Goal: Task Accomplishment & Management: Manage account settings

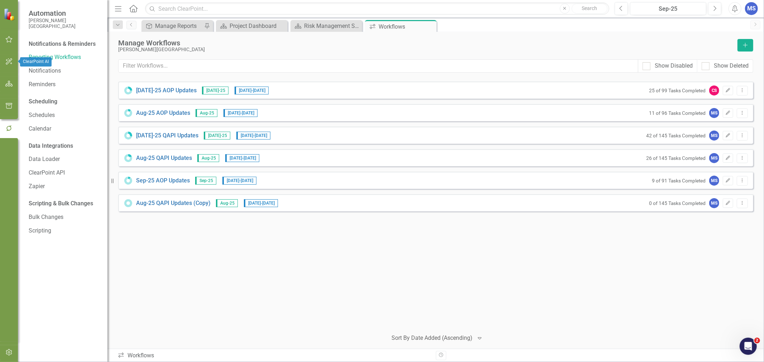
click at [10, 88] on button "button" at bounding box center [9, 84] width 16 height 15
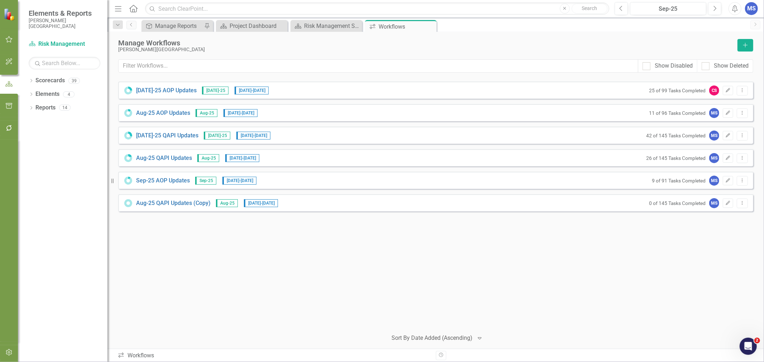
click at [30, 82] on icon "Dropdown" at bounding box center [31, 81] width 5 height 4
click at [34, 96] on icon "Dropdown" at bounding box center [34, 94] width 5 height 4
click at [42, 122] on icon "Dropdown" at bounding box center [41, 121] width 5 height 4
click at [64, 178] on link "[MEDICAL_DATA]" at bounding box center [81, 175] width 54 height 8
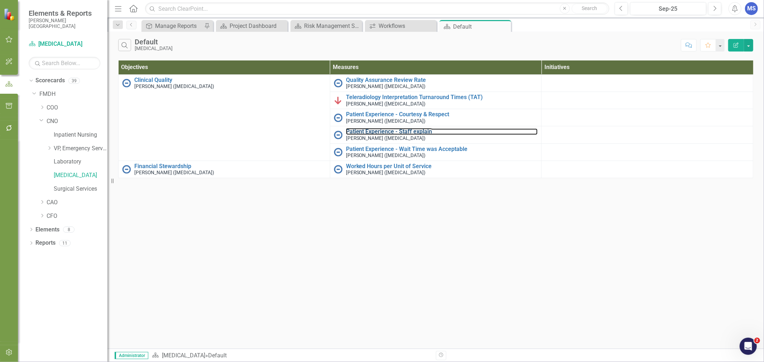
click at [392, 131] on link "Patient Experience - Staff explain" at bounding box center [442, 132] width 192 height 6
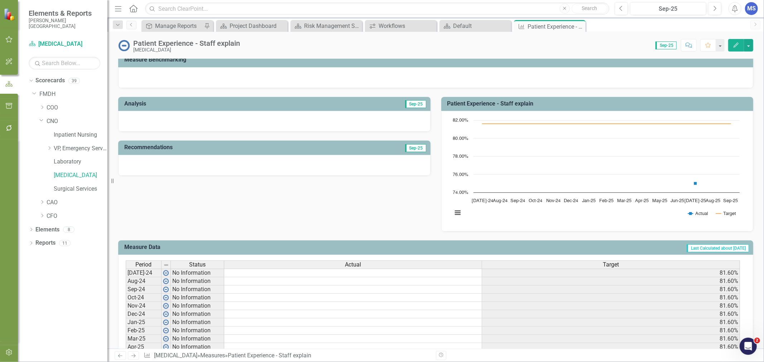
scroll to position [40, 0]
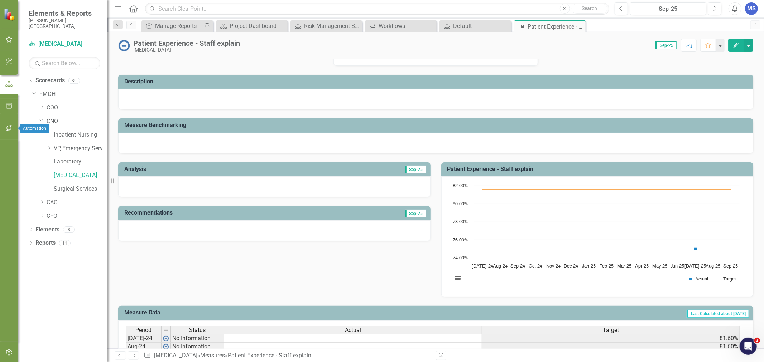
click at [6, 130] on icon "button" at bounding box center [9, 128] width 6 height 6
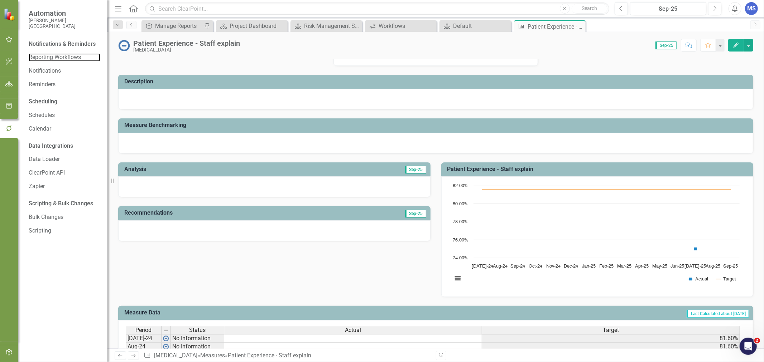
click at [64, 55] on link "Reporting Workflows" at bounding box center [65, 57] width 72 height 8
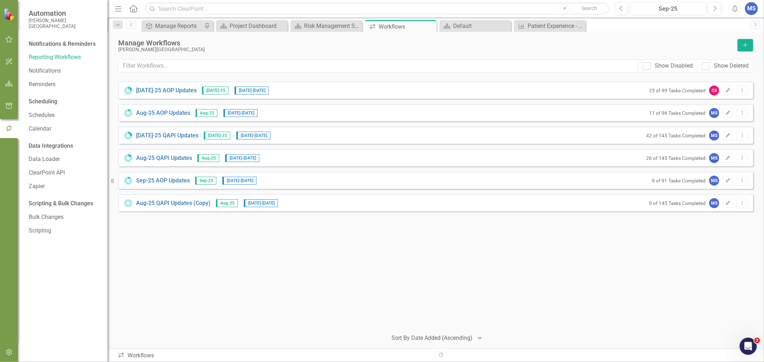
click at [162, 158] on link "Aug-25 QAPI Updates" at bounding box center [164, 158] width 56 height 8
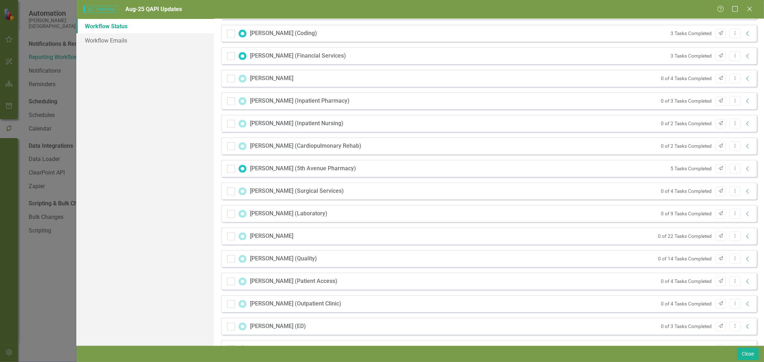
scroll to position [345, 0]
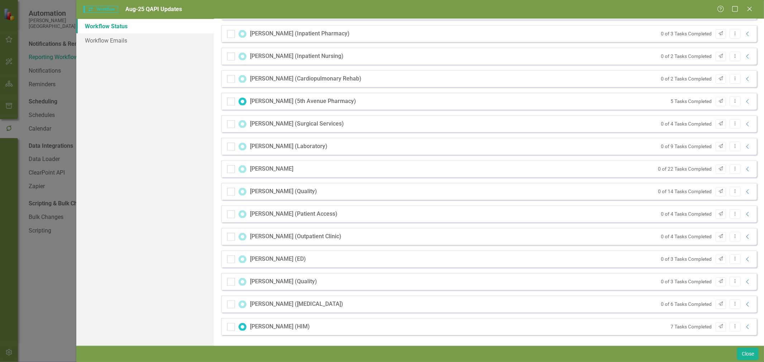
click at [746, 306] on icon at bounding box center [747, 304] width 3 height 5
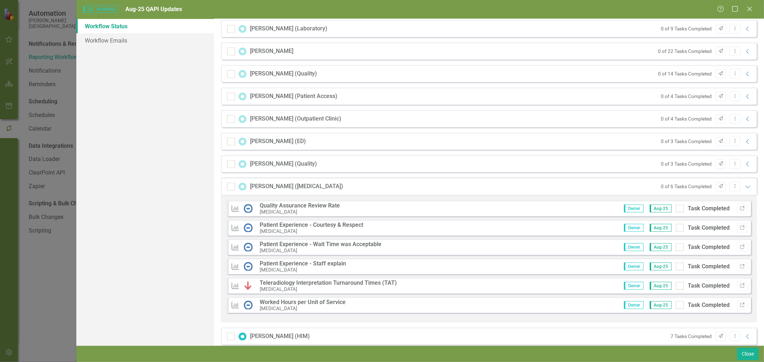
scroll to position [473, 0]
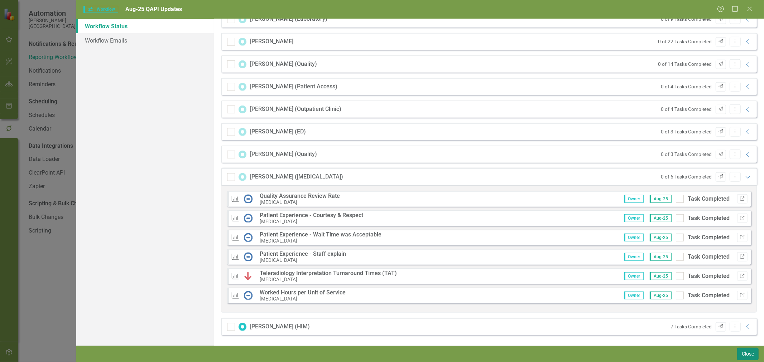
drag, startPoint x: 741, startPoint y: 351, endPoint x: 214, endPoint y: 144, distance: 566.3
click at [741, 351] on button "Close" at bounding box center [747, 354] width 21 height 13
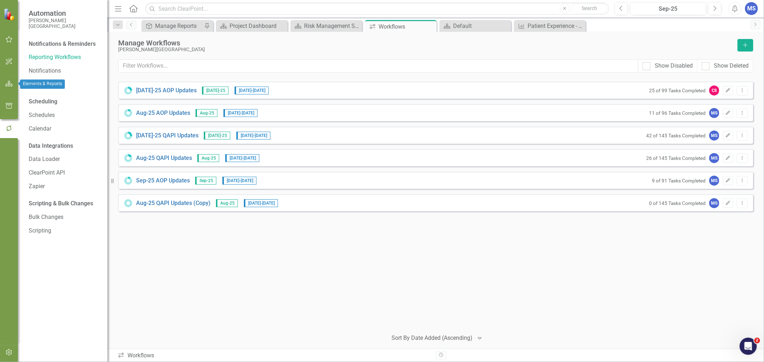
click at [6, 83] on icon "button" at bounding box center [9, 84] width 8 height 6
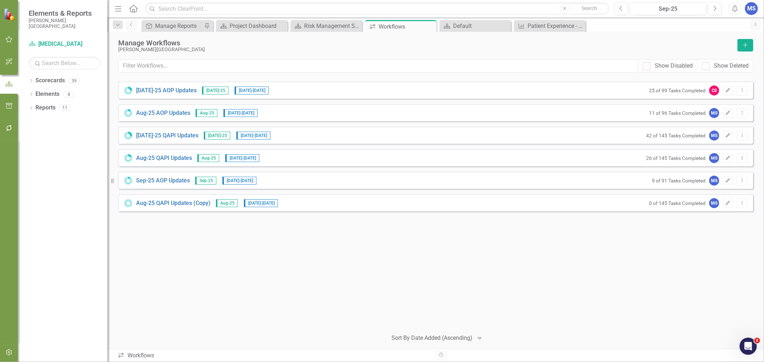
drag, startPoint x: 31, startPoint y: 78, endPoint x: 32, endPoint y: 84, distance: 7.0
click at [31, 78] on div "Dropdown Scorecards 39" at bounding box center [68, 82] width 79 height 14
click at [31, 80] on icon "Dropdown" at bounding box center [31, 81] width 5 height 4
click at [35, 93] on icon at bounding box center [35, 94] width 2 height 4
drag, startPoint x: 42, startPoint y: 121, endPoint x: 120, endPoint y: 190, distance: 105.0
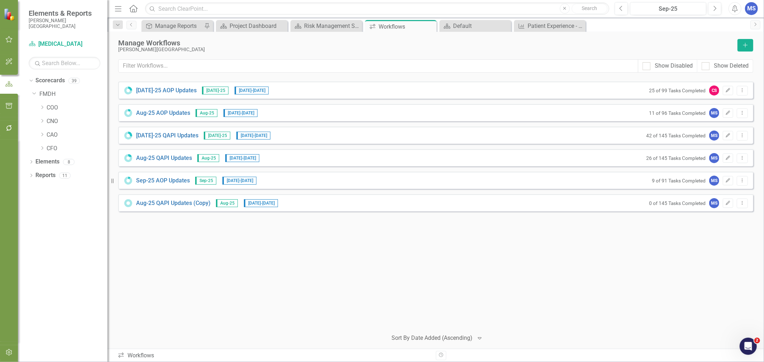
click at [42, 121] on icon "Dropdown" at bounding box center [41, 121] width 5 height 4
drag, startPoint x: 60, startPoint y: 173, endPoint x: 305, endPoint y: 216, distance: 248.9
click at [59, 173] on link "[MEDICAL_DATA]" at bounding box center [81, 175] width 54 height 8
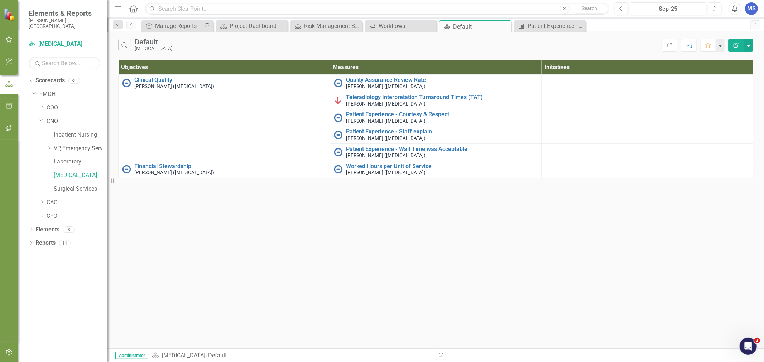
click at [0, 0] on icon "Close" at bounding box center [0, 0] width 0 height 0
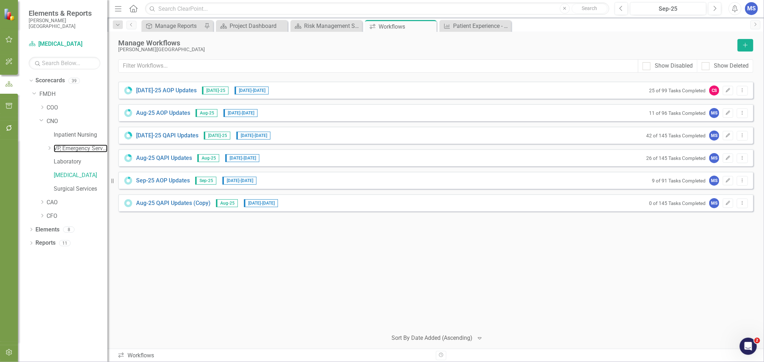
drag, startPoint x: 59, startPoint y: 149, endPoint x: 212, endPoint y: 170, distance: 154.7
click at [59, 149] on link "VP, Emergency Services" at bounding box center [81, 149] width 54 height 8
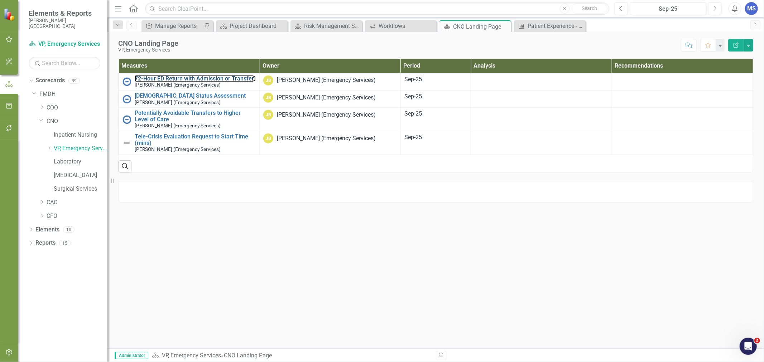
click at [205, 79] on link "72-Hour ED Return with Admission or Transfer" at bounding box center [195, 79] width 121 height 6
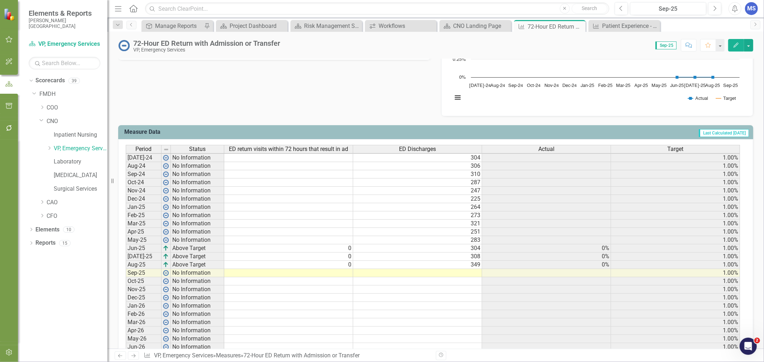
scroll to position [1, 0]
click at [469, 265] on td "349" at bounding box center [417, 265] width 129 height 8
click at [470, 257] on td "308" at bounding box center [417, 257] width 129 height 8
click at [472, 246] on td "304" at bounding box center [417, 249] width 129 height 8
click at [0, 0] on icon "Close" at bounding box center [0, 0] width 0 height 0
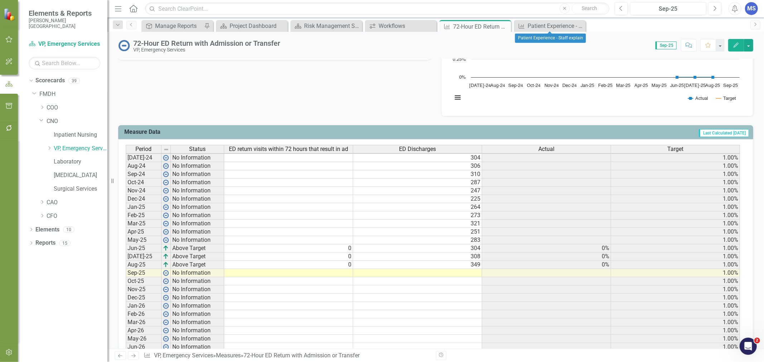
click at [0, 0] on icon "Close" at bounding box center [0, 0] width 0 height 0
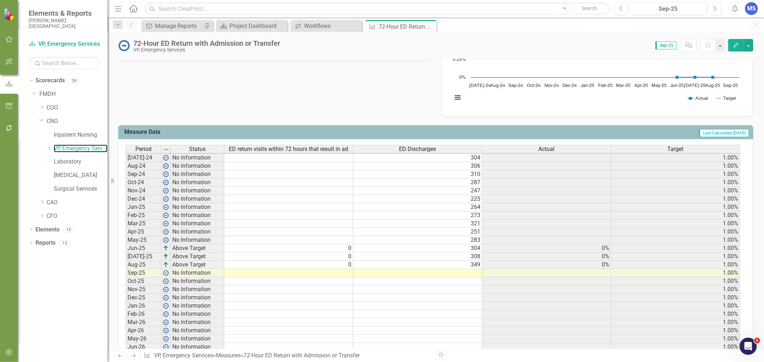
click at [77, 148] on link "VP, Emergency Services" at bounding box center [81, 149] width 54 height 8
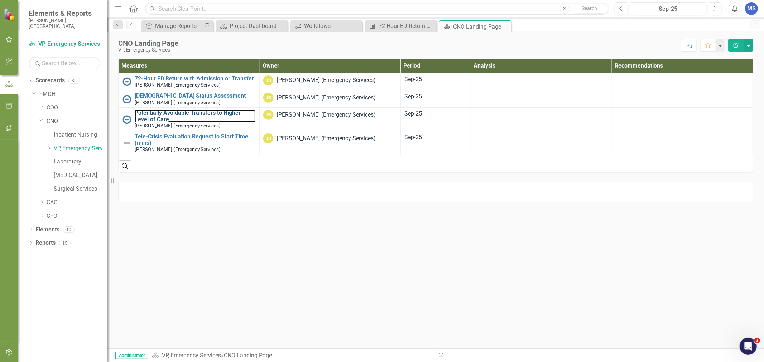
click at [201, 115] on link "Potentially Avoidable Transfers to Higher Level of Care" at bounding box center [195, 116] width 121 height 13
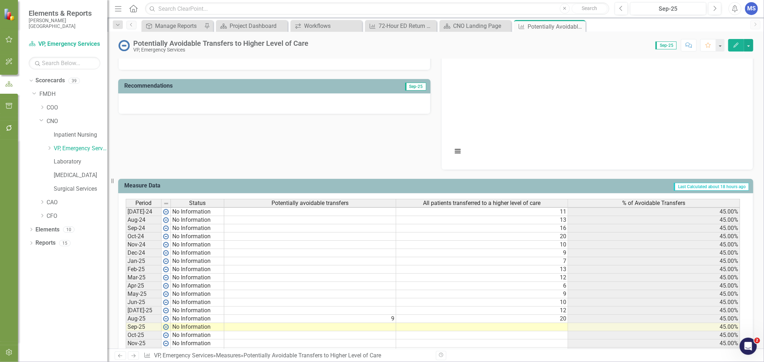
scroll to position [207, 0]
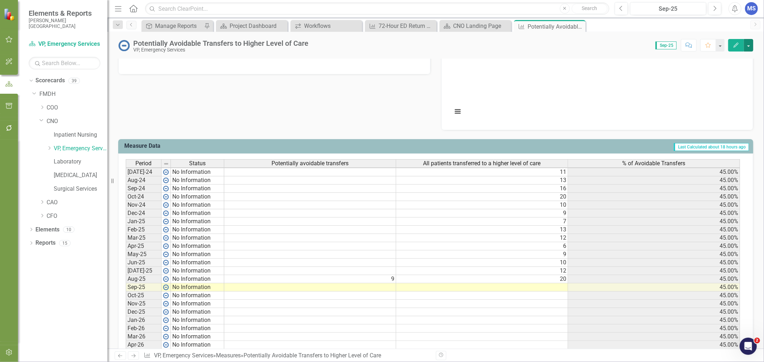
click at [749, 47] on button "button" at bounding box center [748, 45] width 9 height 13
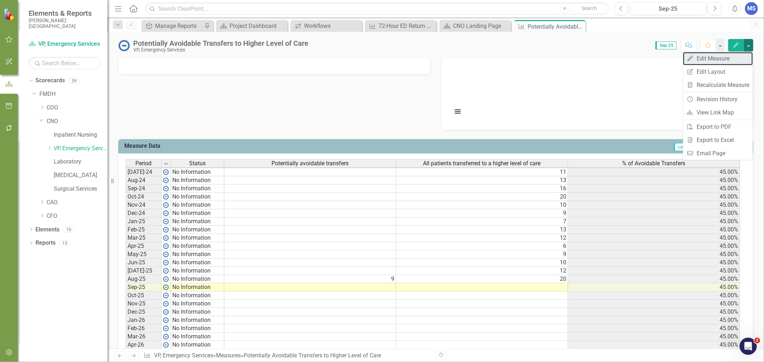
click at [725, 59] on link "Edit Edit Measure" at bounding box center [718, 58] width 70 height 13
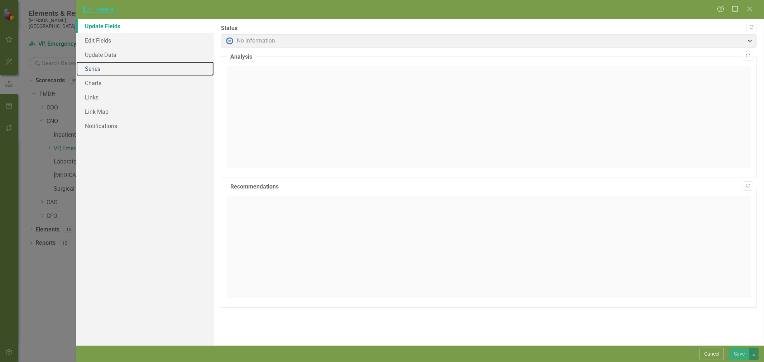
click at [104, 72] on link "Series" at bounding box center [144, 69] width 137 height 14
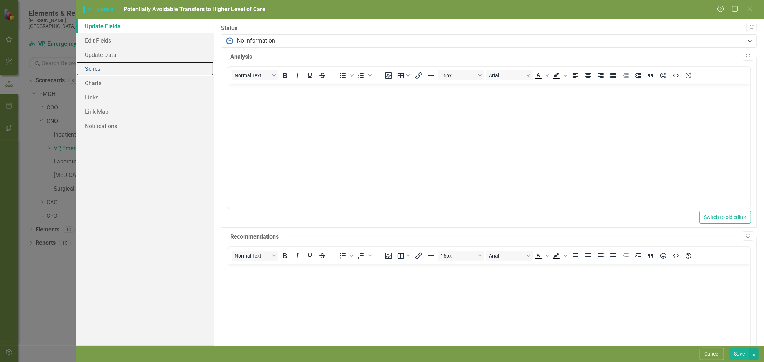
drag, startPoint x: 104, startPoint y: 72, endPoint x: 98, endPoint y: 71, distance: 5.8
click at [98, 71] on link "Series" at bounding box center [144, 69] width 137 height 14
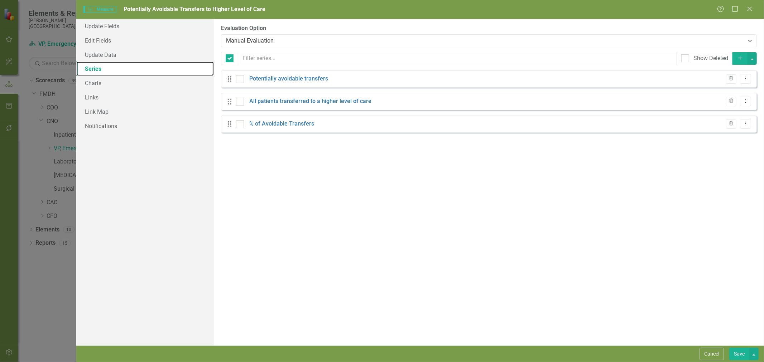
checkbox input "false"
click at [274, 38] on div "Manual Evaluation" at bounding box center [485, 41] width 518 height 8
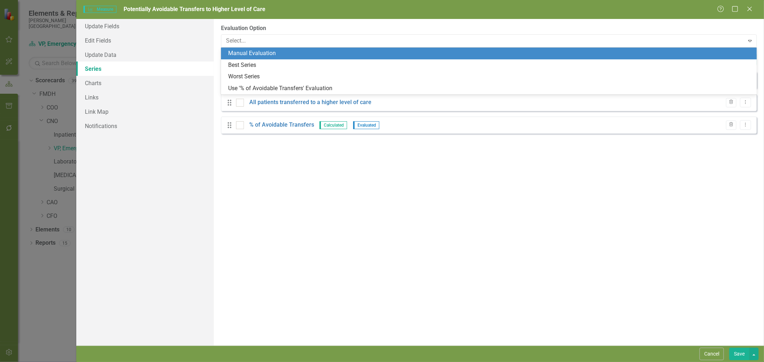
click at [384, 212] on div "From this page, you can add, edit, delete, or duplicate the measure series for …" at bounding box center [489, 182] width 550 height 327
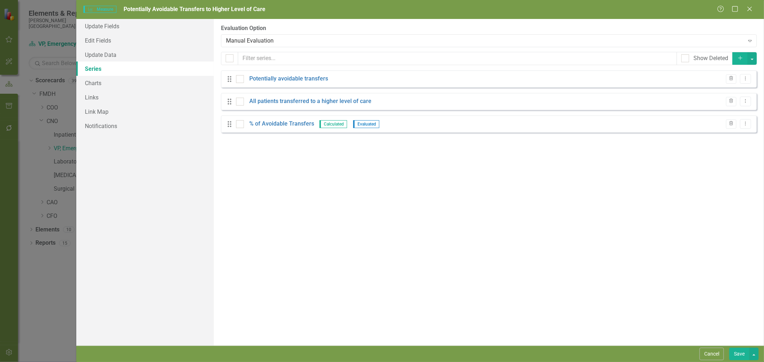
click at [706, 348] on button "Cancel" at bounding box center [711, 354] width 24 height 13
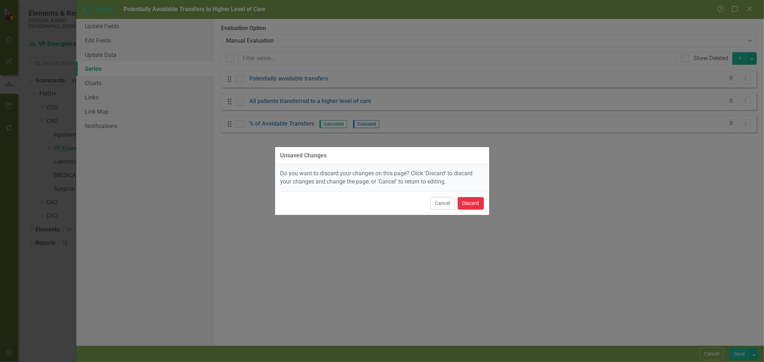
click at [480, 199] on button "Discard" at bounding box center [471, 203] width 26 height 13
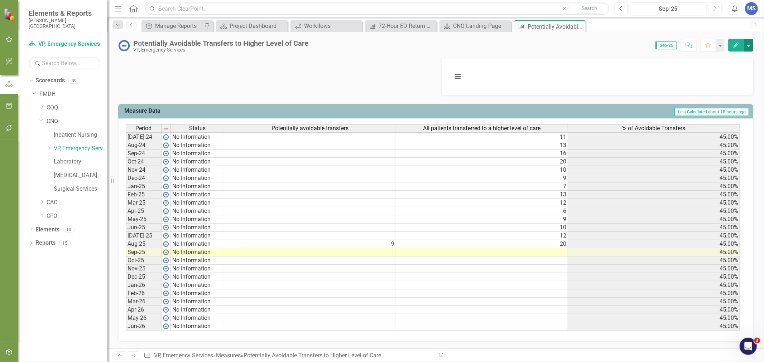
scroll to position [246, 0]
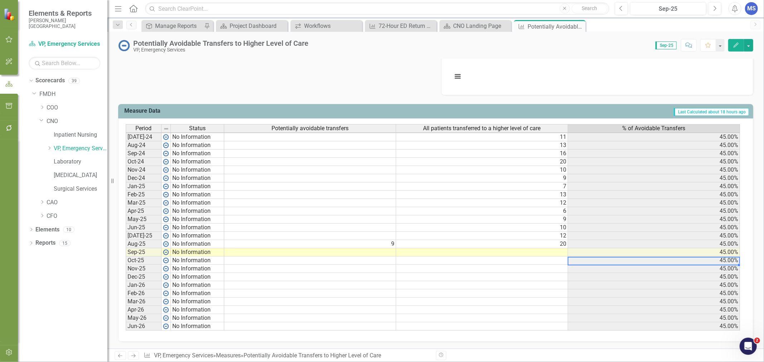
click at [684, 257] on td "45.00%" at bounding box center [654, 261] width 172 height 8
drag, startPoint x: 749, startPoint y: 45, endPoint x: 734, endPoint y: 53, distance: 16.7
click at [749, 45] on button "button" at bounding box center [748, 45] width 9 height 13
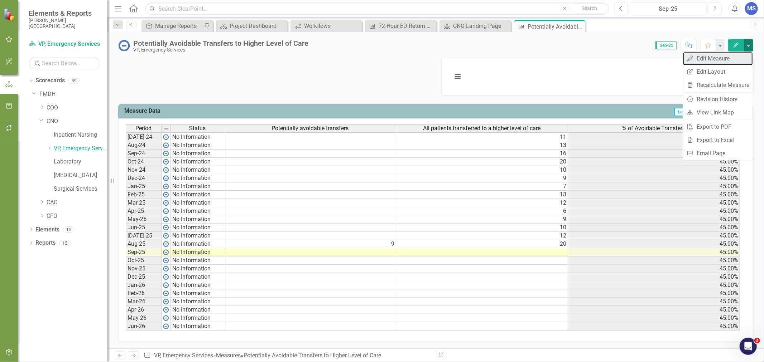
drag, startPoint x: 715, startPoint y: 58, endPoint x: 709, endPoint y: 60, distance: 5.7
click at [714, 58] on link "Edit Edit Measure" at bounding box center [718, 58] width 70 height 13
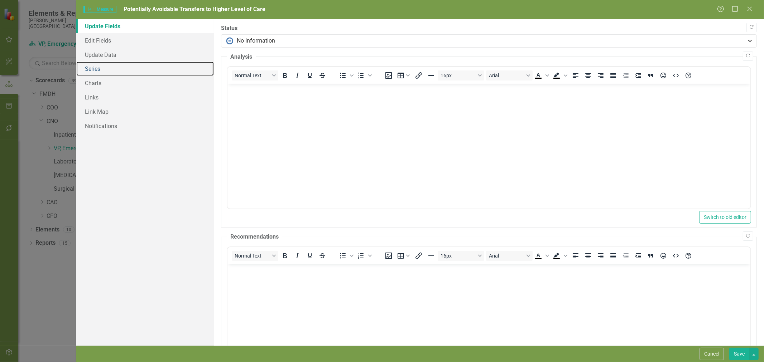
click at [100, 70] on link "Series" at bounding box center [144, 69] width 137 height 14
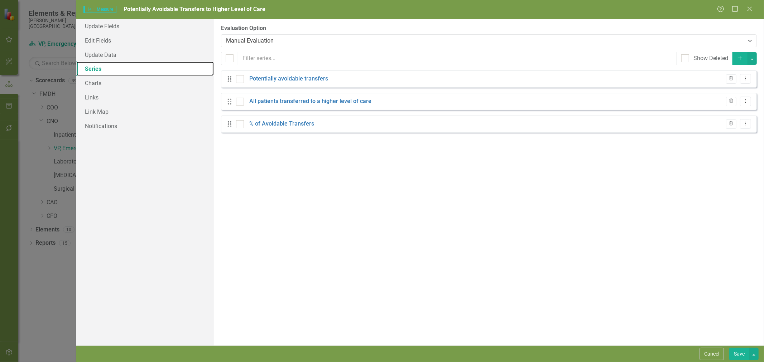
checkbox input "false"
click at [267, 125] on link "% of Avoidable Transfers" at bounding box center [281, 124] width 65 height 8
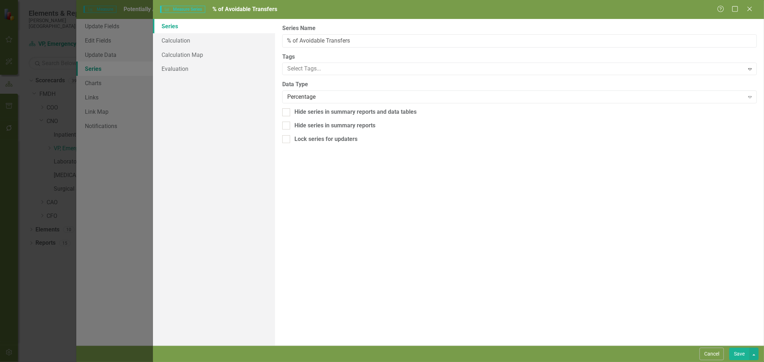
scroll to position [0, 0]
click at [190, 39] on link "Calculation" at bounding box center [214, 40] width 122 height 14
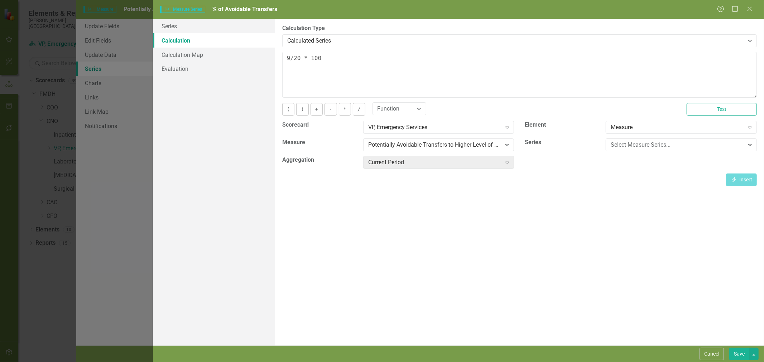
click at [344, 38] on div "Calculated Series" at bounding box center [515, 41] width 457 height 8
click at [327, 58] on textarea "9/20 * 100" at bounding box center [519, 75] width 474 height 46
drag, startPoint x: 347, startPoint y: 61, endPoint x: 287, endPoint y: 63, distance: 59.5
click at [287, 63] on textarea "9/20 * 100" at bounding box center [519, 75] width 474 height 46
click at [485, 147] on div "Potentially Avoidable Transfers to Higher Level of Care" at bounding box center [434, 145] width 133 height 8
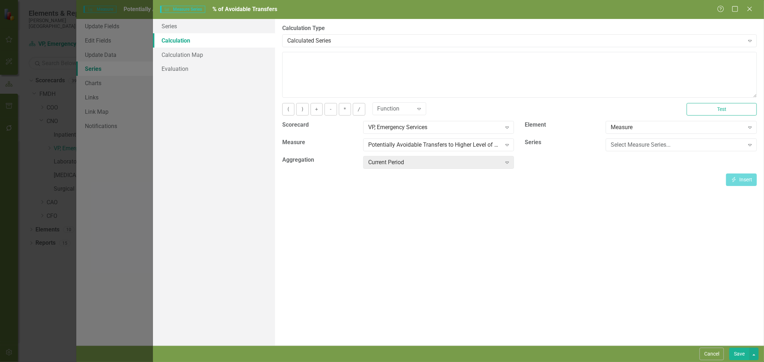
click at [646, 149] on div "Select Measure Series... Expand" at bounding box center [680, 145] width 151 height 13
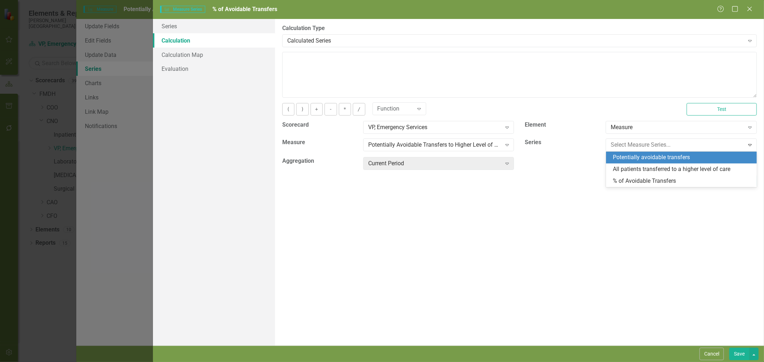
click at [643, 159] on div "Potentially avoidable transfers" at bounding box center [683, 158] width 140 height 8
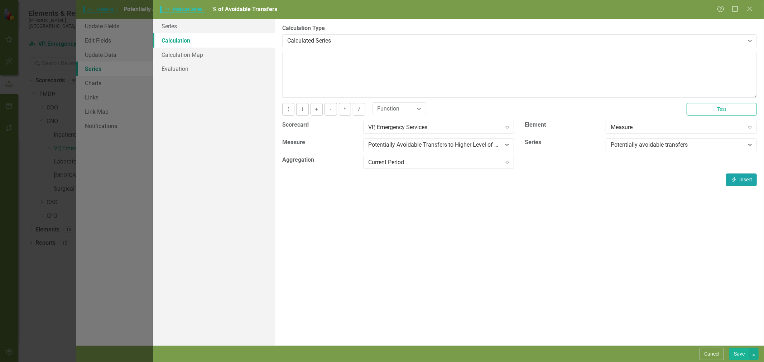
click at [750, 182] on button "Insert Insert" at bounding box center [741, 180] width 31 height 13
click at [463, 142] on div "Potentially Avoidable Transfers to Higher Level of Care" at bounding box center [434, 145] width 133 height 8
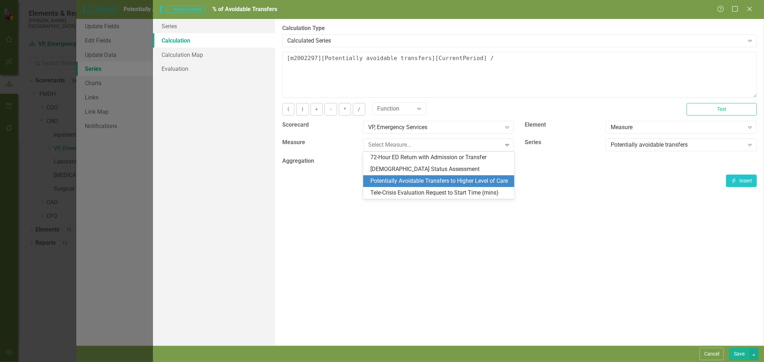
click at [495, 180] on div "Potentially Avoidable Transfers to Higher Level of Care" at bounding box center [440, 181] width 140 height 8
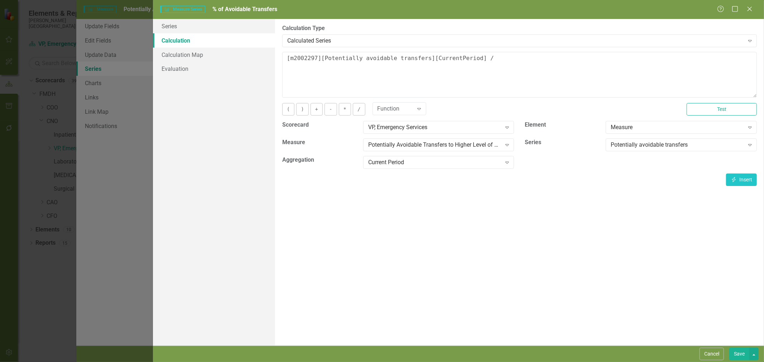
click at [640, 144] on div "Potentially avoidable transfers" at bounding box center [676, 145] width 133 height 8
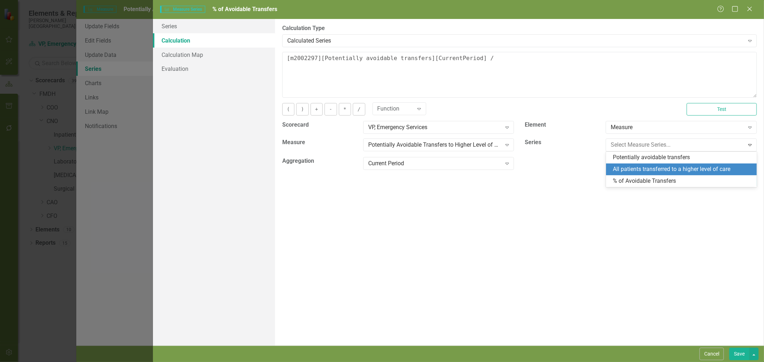
click at [642, 172] on div "All patients transferred to a higher level of care" at bounding box center [683, 169] width 140 height 8
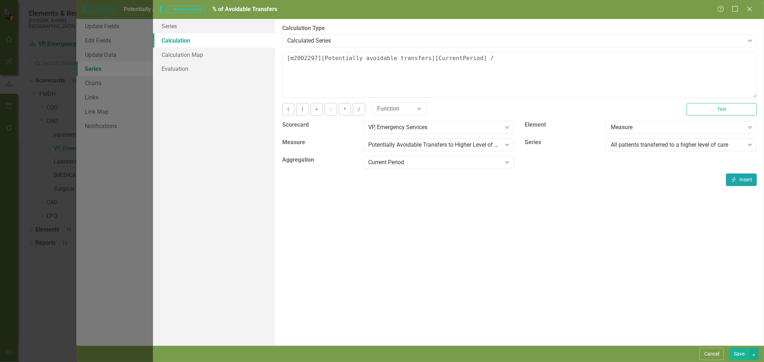
click at [747, 182] on button "Insert Insert" at bounding box center [741, 180] width 31 height 13
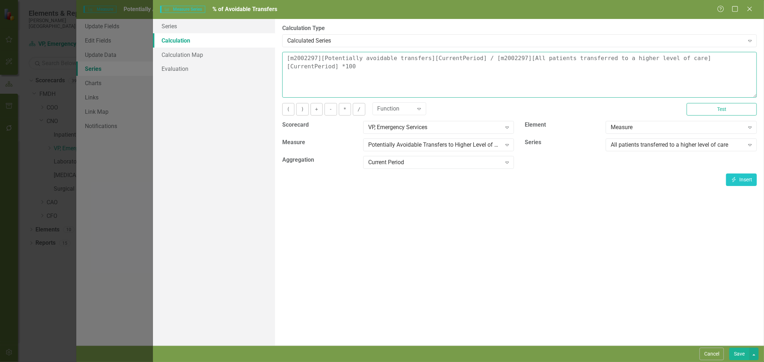
type textarea "[m2002297][Potentially avoidable transfers][CurrentPeriod] / [m2002297][All pat…"
click at [732, 352] on button "Save" at bounding box center [739, 354] width 20 height 13
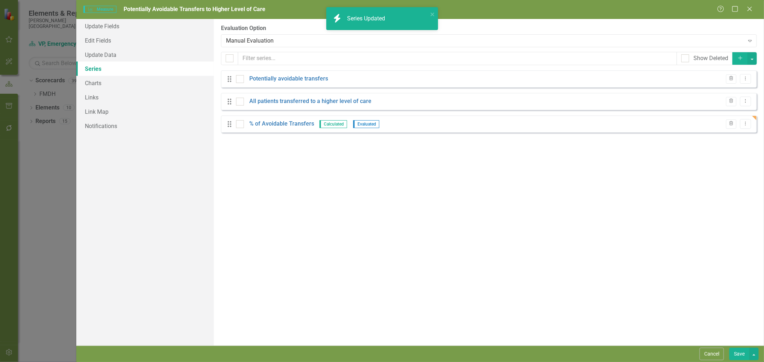
click at [740, 354] on button "Save" at bounding box center [739, 354] width 20 height 13
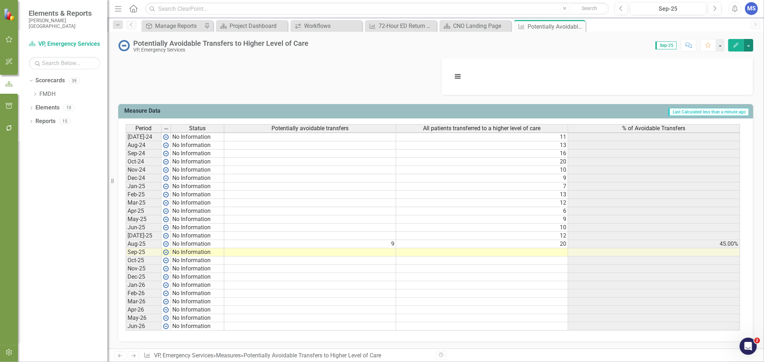
scroll to position [1, 5]
click at [0, 0] on icon at bounding box center [0, 0] width 0 height 0
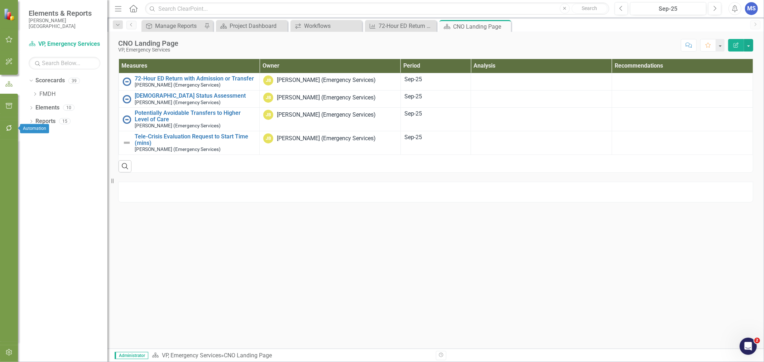
click at [10, 128] on icon "button" at bounding box center [9, 128] width 8 height 6
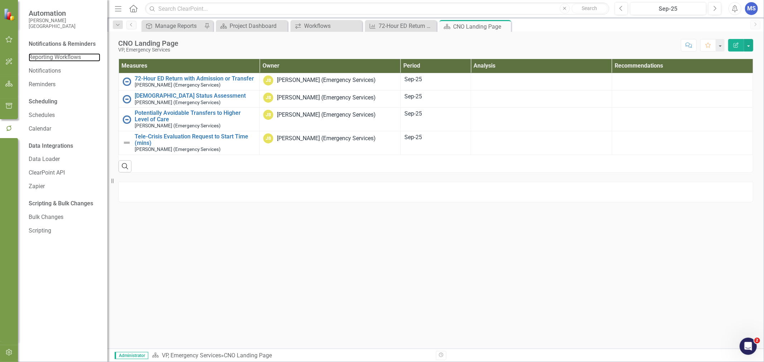
click at [54, 59] on link "Reporting Workflows" at bounding box center [65, 57] width 72 height 8
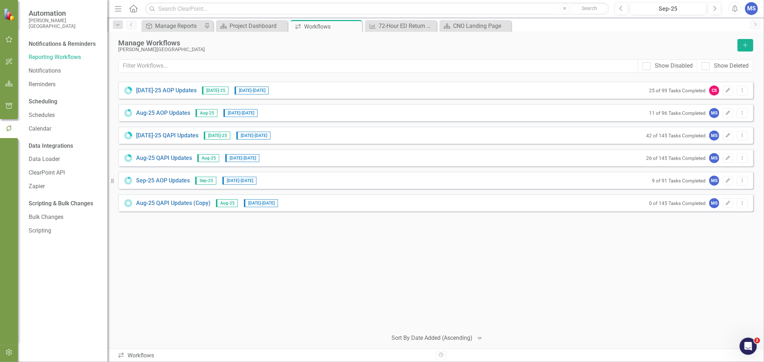
click at [725, 203] on icon "Edit" at bounding box center [727, 203] width 5 height 4
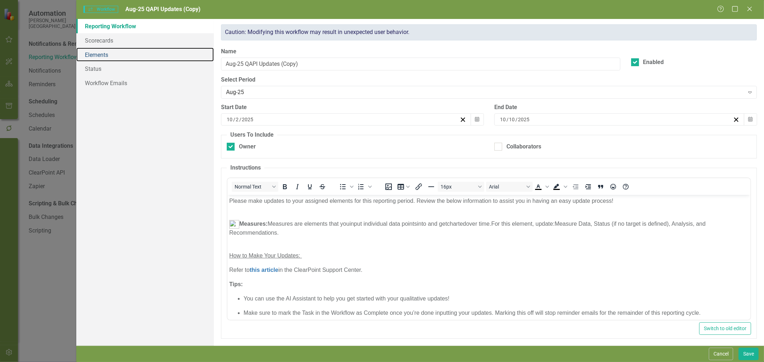
click at [113, 53] on link "Elements" at bounding box center [144, 55] width 137 height 14
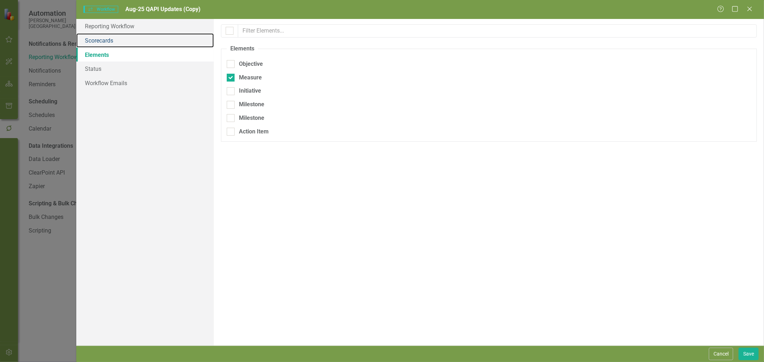
click at [109, 44] on link "Scorecards" at bounding box center [144, 40] width 137 height 14
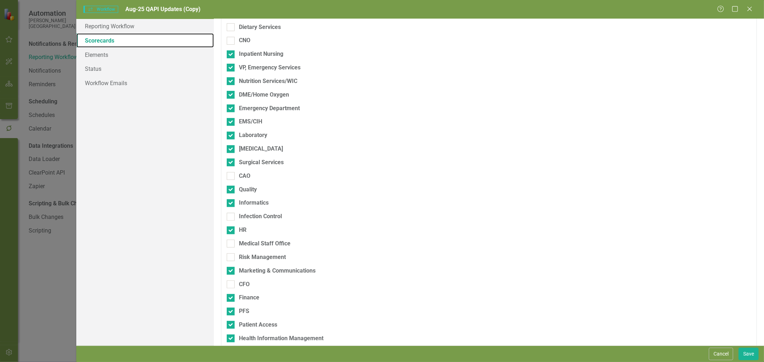
scroll to position [238, 0]
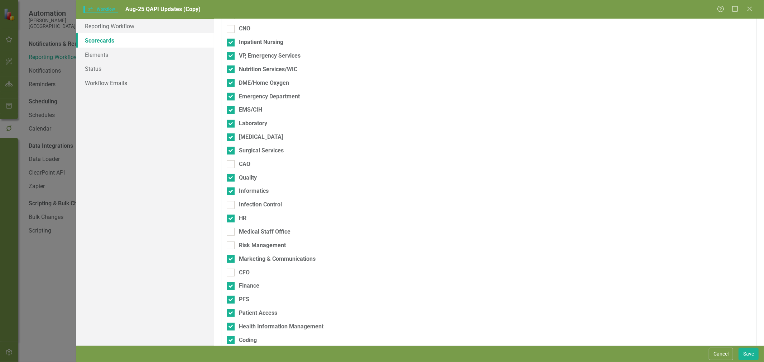
click at [276, 233] on div "Medical Staff Office" at bounding box center [265, 232] width 52 height 8
click at [231, 233] on input "Medical Staff Office" at bounding box center [229, 230] width 5 height 5
checkbox input "true"
click at [245, 218] on div "HR" at bounding box center [243, 218] width 8 height 8
click at [231, 218] on input "HR" at bounding box center [229, 217] width 5 height 5
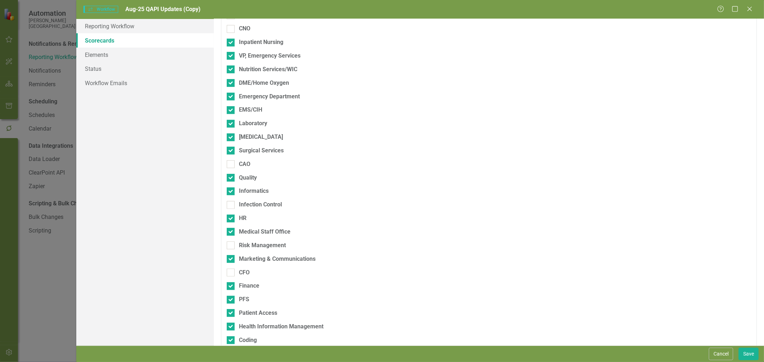
checkbox input "false"
click at [256, 258] on div "Marketing & Communications" at bounding box center [277, 259] width 77 height 8
click at [231, 258] on input "Marketing & Communications" at bounding box center [229, 257] width 5 height 5
checkbox input "false"
click at [249, 287] on div "Finance" at bounding box center [249, 286] width 20 height 8
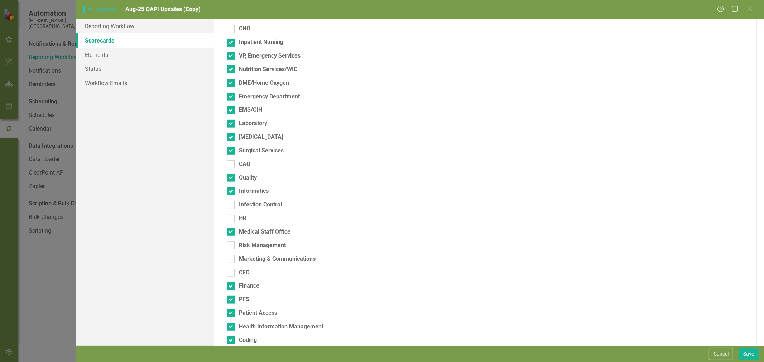
click at [231, 287] on input "Finance" at bounding box center [229, 284] width 5 height 5
checkbox input "false"
click at [246, 300] on div "PFS" at bounding box center [244, 300] width 10 height 8
click at [231, 300] on input "PFS" at bounding box center [229, 298] width 5 height 5
checkbox input "false"
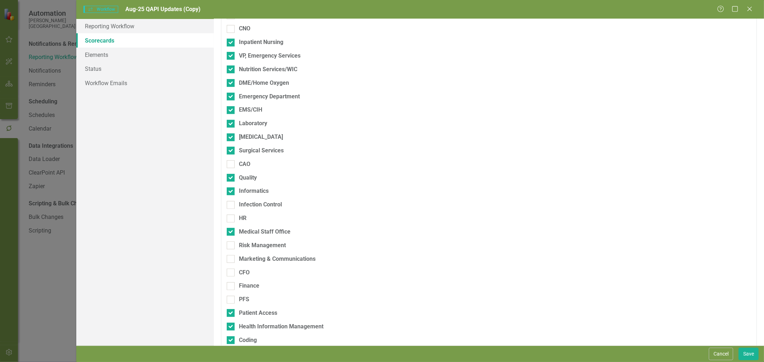
click at [254, 317] on div "Patient Access" at bounding box center [258, 313] width 38 height 8
click at [231, 314] on input "Patient Access" at bounding box center [229, 311] width 5 height 5
checkbox input "false"
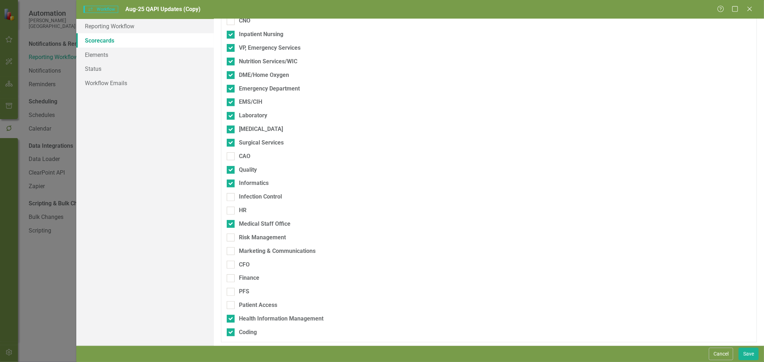
scroll to position [248, 0]
click at [256, 317] on div "Health Information Management" at bounding box center [281, 317] width 84 height 8
click at [231, 317] on input "Health Information Management" at bounding box center [229, 315] width 5 height 5
checkbox input "false"
click at [252, 333] on div "Coding" at bounding box center [248, 330] width 18 height 8
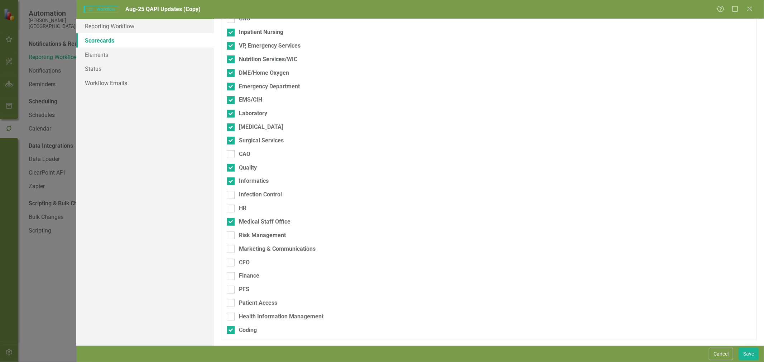
click at [231, 331] on input "Coding" at bounding box center [229, 328] width 5 height 5
checkbox input "false"
click at [249, 183] on div "Informatics" at bounding box center [254, 181] width 30 height 8
click at [231, 182] on input "Informatics" at bounding box center [229, 180] width 5 height 5
checkbox input "false"
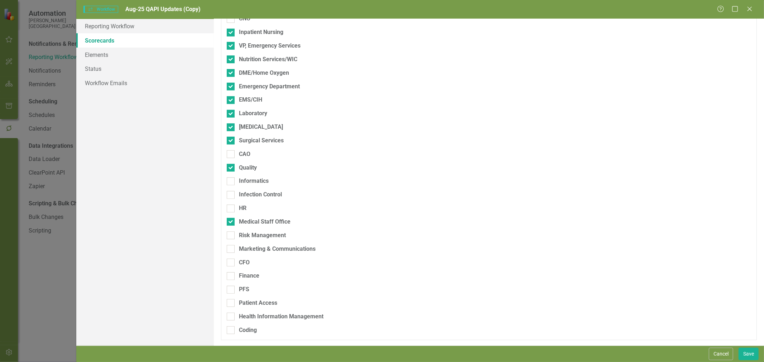
click at [246, 164] on div "Quality" at bounding box center [248, 168] width 18 height 8
click at [231, 164] on input "Quality" at bounding box center [229, 166] width 5 height 5
checkbox input "false"
click at [248, 135] on fieldset "Scorecards Please select the scorecards that you want to include in this workfl…" at bounding box center [489, 68] width 536 height 544
click at [252, 144] on div "Surgical Services" at bounding box center [261, 141] width 45 height 8
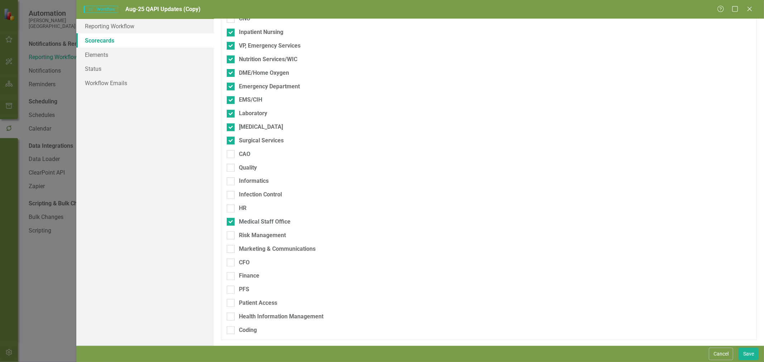
click at [231, 141] on input "Surgical Services" at bounding box center [229, 139] width 5 height 5
checkbox input "false"
click at [253, 126] on div "[MEDICAL_DATA]" at bounding box center [261, 127] width 44 height 8
click at [231, 126] on input "[MEDICAL_DATA]" at bounding box center [229, 126] width 5 height 5
checkbox input "false"
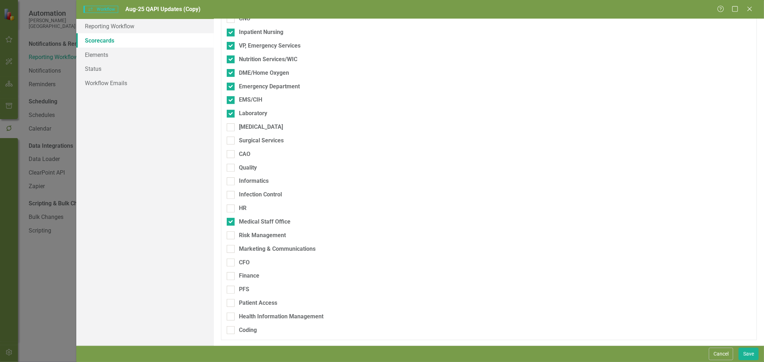
click at [257, 111] on div "Laboratory" at bounding box center [253, 114] width 28 height 8
click at [231, 111] on input "Laboratory" at bounding box center [229, 112] width 5 height 5
checkbox input "false"
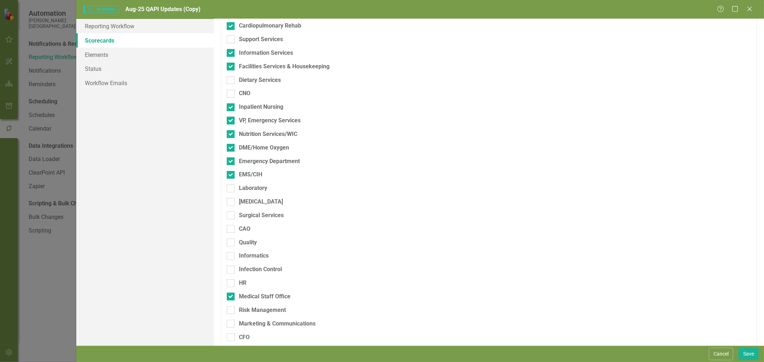
scroll to position [169, 0]
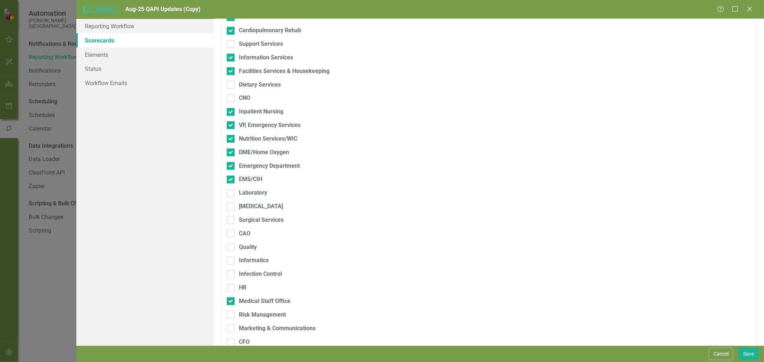
drag, startPoint x: 258, startPoint y: 178, endPoint x: 258, endPoint y: 161, distance: 16.5
click at [258, 178] on div "EMS/CIH" at bounding box center [250, 179] width 23 height 8
click at [231, 178] on input "EMS/CIH" at bounding box center [229, 178] width 5 height 5
checkbox input "false"
click at [258, 161] on fieldset "Scorecards Please select the scorecards that you want to include in this workfl…" at bounding box center [489, 148] width 536 height 544
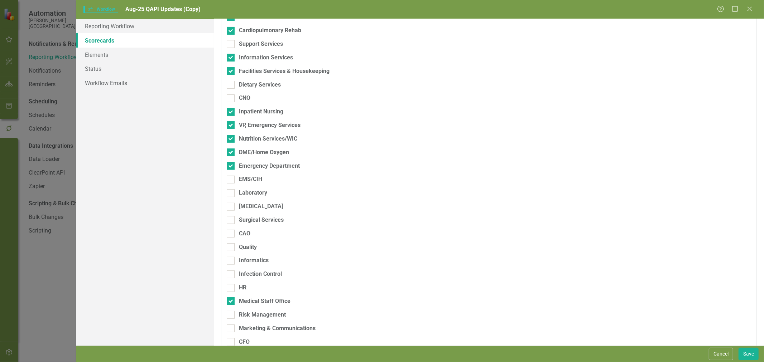
click at [259, 163] on div "Emergency Department" at bounding box center [269, 166] width 61 height 8
click at [231, 163] on input "Emergency Department" at bounding box center [229, 164] width 5 height 5
checkbox input "false"
click at [261, 150] on div "DME/Home Oxygen" at bounding box center [264, 153] width 50 height 8
click at [231, 150] on input "DME/Home Oxygen" at bounding box center [229, 151] width 5 height 5
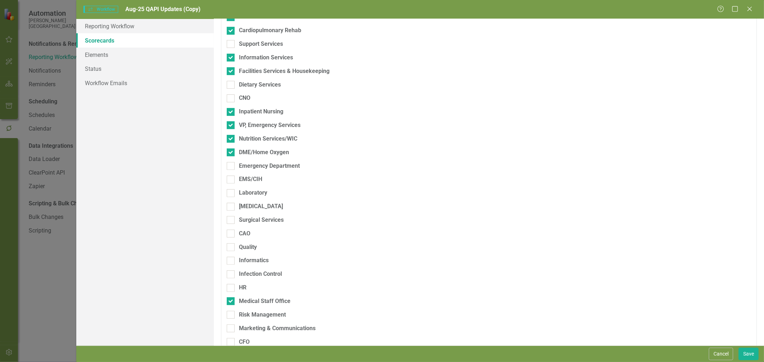
checkbox input "false"
click at [262, 137] on div "Nutrition Services/WIC" at bounding box center [268, 139] width 58 height 8
click at [231, 137] on input "Nutrition Services/WIC" at bounding box center [229, 137] width 5 height 5
checkbox input "false"
click at [261, 122] on div "VP, Emergency Services" at bounding box center [270, 125] width 62 height 8
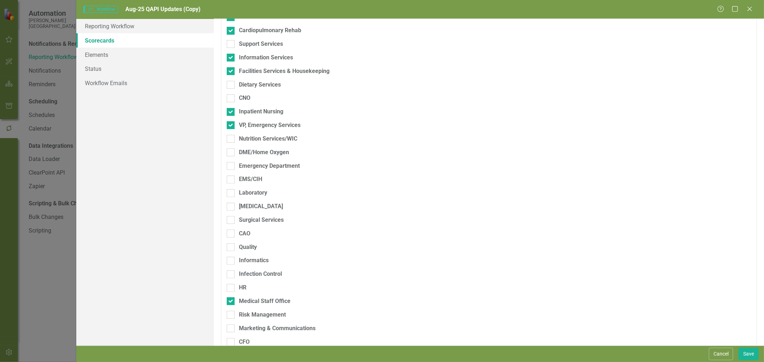
click at [231, 122] on input "VP, Emergency Services" at bounding box center [229, 123] width 5 height 5
checkbox input "false"
click at [259, 109] on div "Inpatient Nursing" at bounding box center [261, 112] width 44 height 8
click at [231, 109] on input "Inpatient Nursing" at bounding box center [229, 110] width 5 height 5
checkbox input "false"
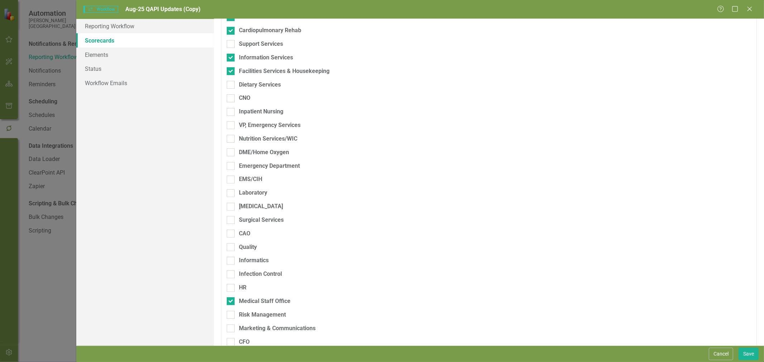
click at [258, 81] on div "Dietary Services" at bounding box center [260, 85] width 42 height 8
click at [231, 81] on input "Dietary Services" at bounding box center [229, 83] width 5 height 5
click at [261, 85] on div "Dietary Services" at bounding box center [260, 85] width 42 height 8
click at [231, 85] on input "Dietary Services" at bounding box center [229, 83] width 5 height 5
checkbox input "false"
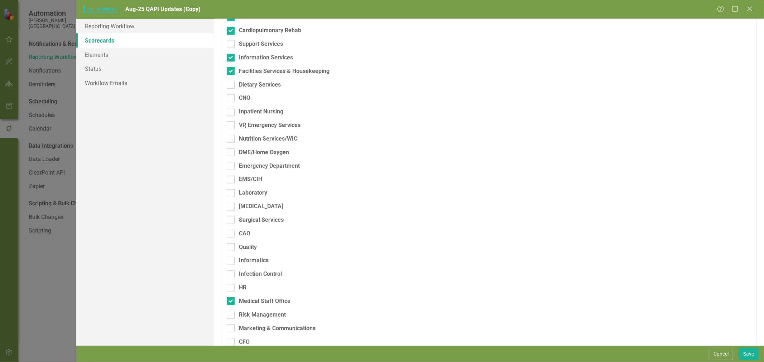
click at [263, 72] on div "Facilities Services & Housekeeping" at bounding box center [284, 71] width 91 height 8
click at [231, 72] on input "Facilities Services & Housekeeping" at bounding box center [229, 69] width 5 height 5
checkbox input "false"
click at [264, 57] on div "Information Services" at bounding box center [266, 58] width 54 height 8
click at [231, 57] on input "Information Services" at bounding box center [229, 56] width 5 height 5
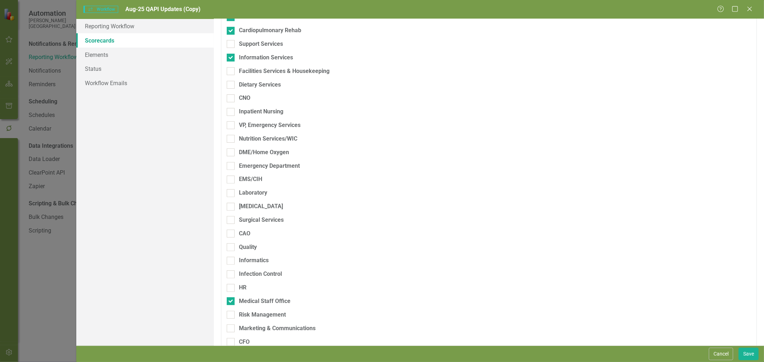
checkbox input "false"
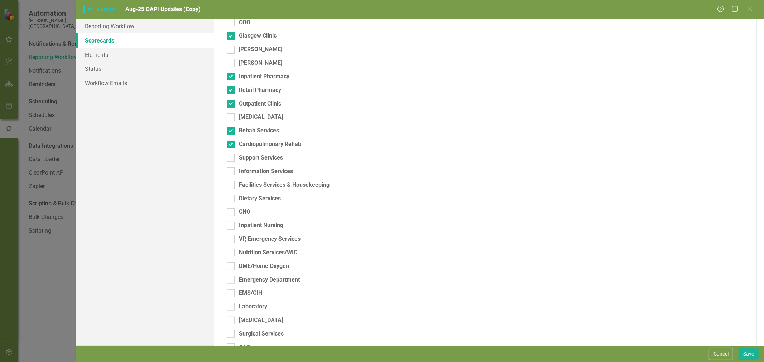
scroll to position [49, 0]
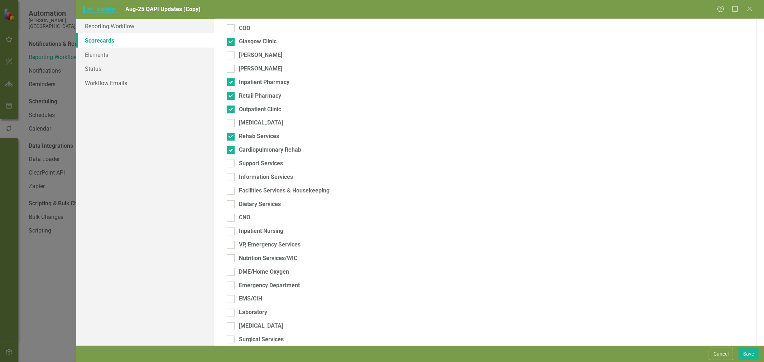
click at [266, 147] on div "Cardiopulmonary Rehab" at bounding box center [270, 150] width 62 height 8
click at [231, 147] on input "Cardiopulmonary Rehab" at bounding box center [229, 148] width 5 height 5
checkbox input "false"
click at [266, 135] on div "Rehab Services" at bounding box center [259, 136] width 40 height 8
click at [231, 135] on input "Rehab Services" at bounding box center [229, 135] width 5 height 5
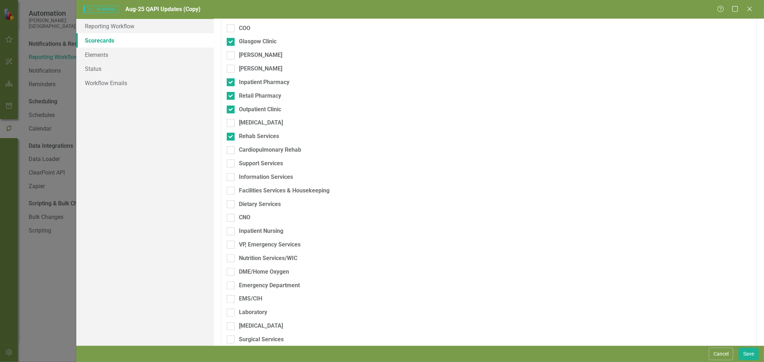
checkbox input "false"
click at [263, 119] on div "[MEDICAL_DATA]" at bounding box center [261, 123] width 44 height 8
click at [231, 119] on input "[MEDICAL_DATA]" at bounding box center [229, 121] width 5 height 5
checkbox input "true"
click at [262, 108] on div "Outpatient Clinic" at bounding box center [260, 110] width 42 height 8
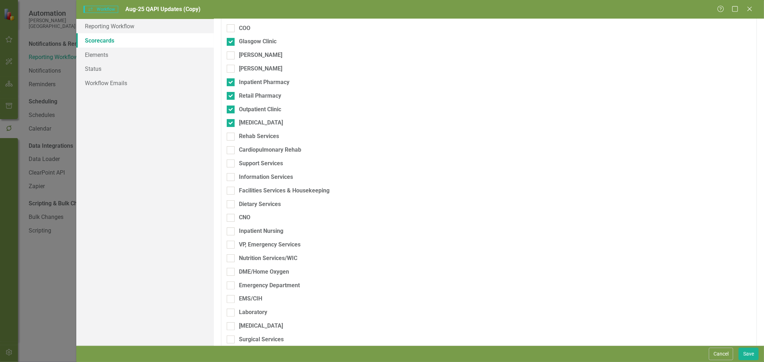
click at [231, 108] on input "Outpatient Clinic" at bounding box center [229, 108] width 5 height 5
checkbox input "false"
click at [262, 97] on div "Retail Pharmacy" at bounding box center [260, 96] width 42 height 8
click at [231, 97] on input "Retail Pharmacy" at bounding box center [229, 94] width 5 height 5
checkbox input "false"
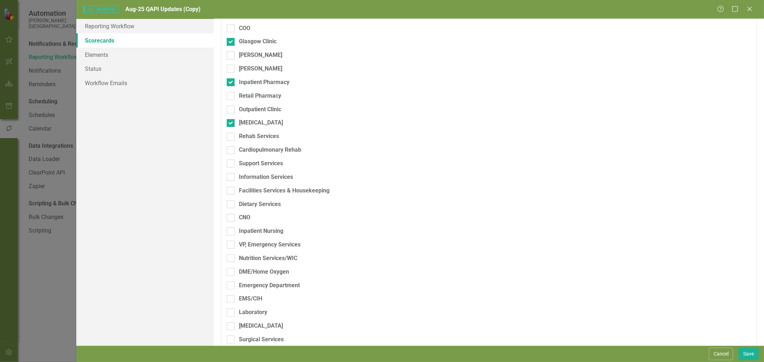
click at [260, 80] on div "Inpatient Pharmacy" at bounding box center [264, 82] width 50 height 8
click at [231, 80] on input "Inpatient Pharmacy" at bounding box center [229, 80] width 5 height 5
checkbox input "false"
click at [259, 42] on div "Glasgow Clinic" at bounding box center [258, 42] width 38 height 8
click at [231, 42] on input "Glasgow Clinic" at bounding box center [229, 40] width 5 height 5
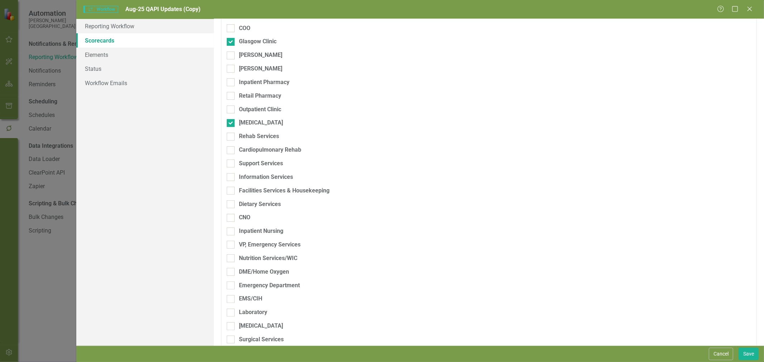
checkbox input "false"
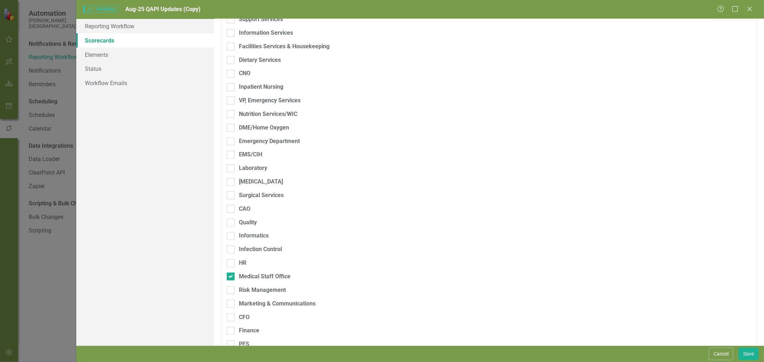
scroll to position [159, 0]
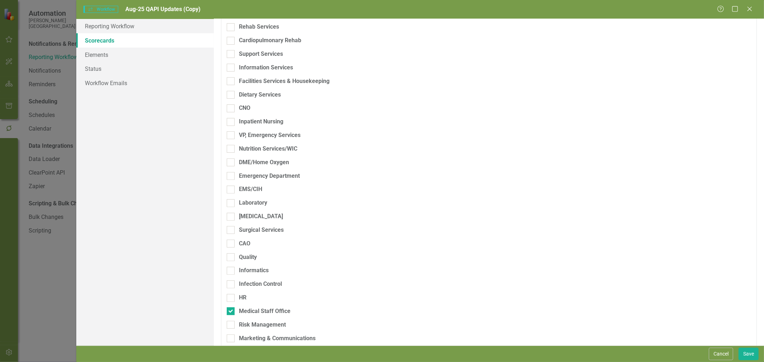
click at [281, 81] on div "Facilities Services & Housekeeping" at bounding box center [284, 81] width 91 height 8
click at [231, 81] on input "Facilities Services & Housekeeping" at bounding box center [229, 79] width 5 height 5
checkbox input "true"
click at [262, 95] on div "Dietary Services" at bounding box center [260, 95] width 42 height 8
click at [231, 95] on input "Dietary Services" at bounding box center [229, 93] width 5 height 5
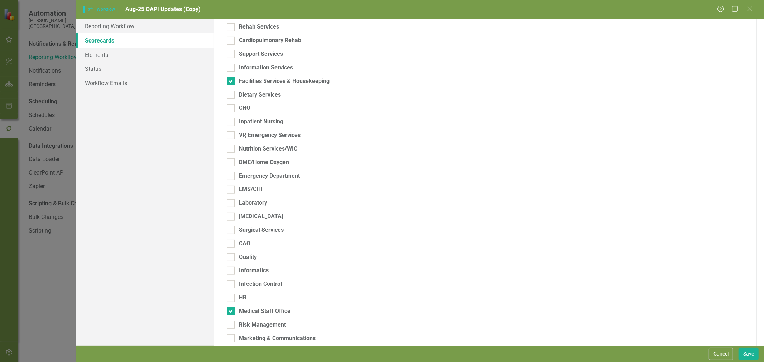
checkbox input "true"
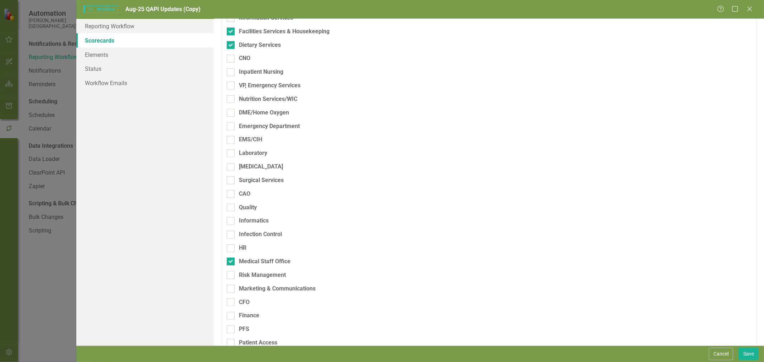
scroll to position [248, 0]
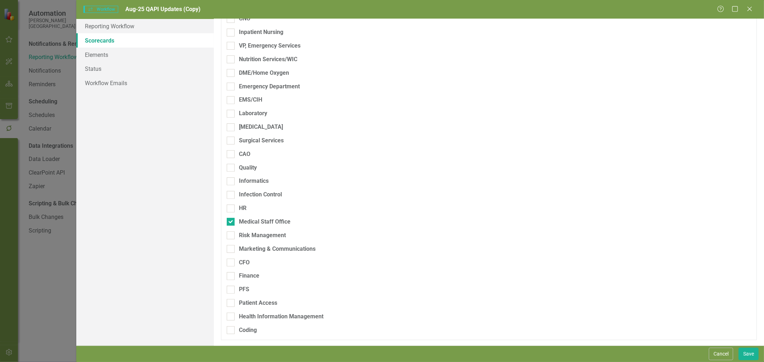
click at [260, 236] on div "Risk Management" at bounding box center [262, 236] width 47 height 8
click at [231, 236] on input "Risk Management" at bounding box center [229, 234] width 5 height 5
checkbox input "true"
click at [749, 353] on button "Save" at bounding box center [748, 354] width 20 height 13
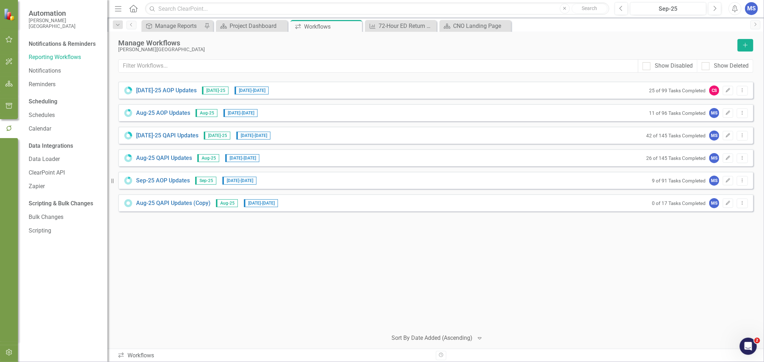
click at [727, 203] on icon "Edit" at bounding box center [727, 203] width 5 height 4
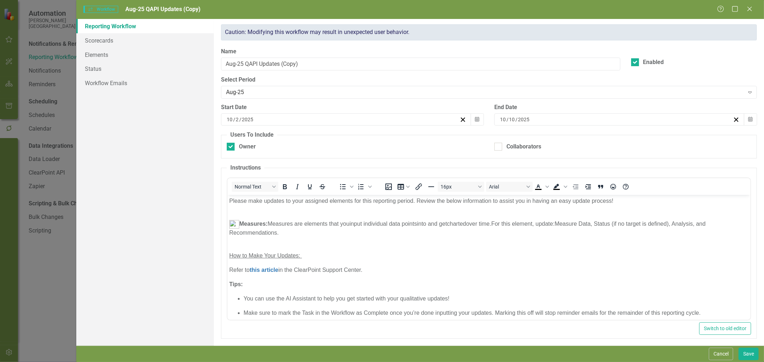
scroll to position [0, 0]
click at [101, 80] on link "Workflow Emails" at bounding box center [144, 83] width 137 height 14
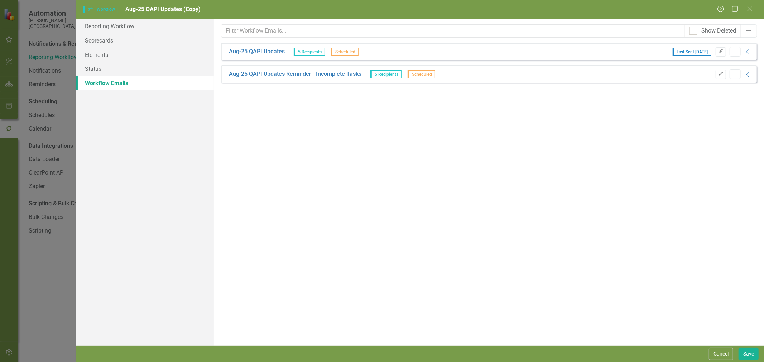
click at [736, 50] on icon "Dropdown Menu" at bounding box center [735, 51] width 6 height 5
click at [748, 51] on icon "Collapse" at bounding box center [747, 52] width 7 height 6
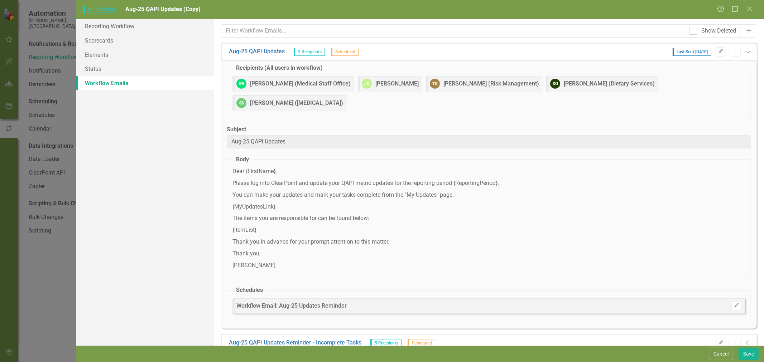
click at [735, 53] on icon "Dropdown Menu" at bounding box center [735, 51] width 6 height 5
click at [695, 65] on link "Send Send Workflow Email" at bounding box center [699, 63] width 82 height 13
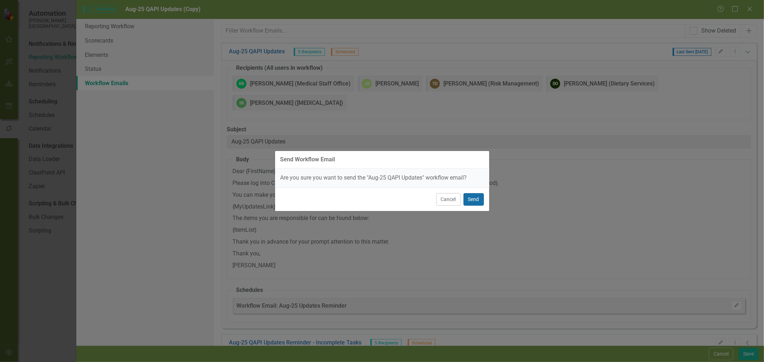
click at [472, 198] on button "Send" at bounding box center [473, 199] width 20 height 13
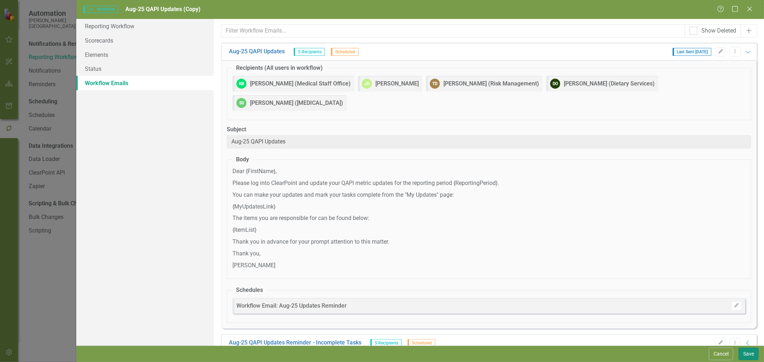
click at [751, 353] on button "Save" at bounding box center [748, 354] width 20 height 13
